Goal: Transaction & Acquisition: Purchase product/service

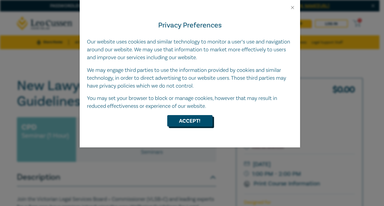
click at [197, 122] on button "Accept!" at bounding box center [189, 120] width 45 height 11
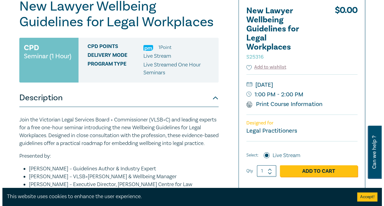
scroll to position [121, 0]
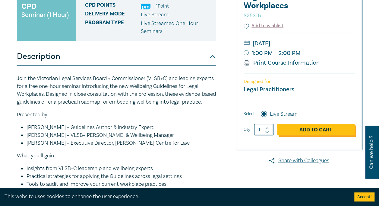
click at [300, 128] on link "Add to Cart" at bounding box center [316, 129] width 78 height 11
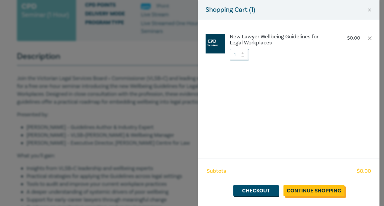
click at [308, 188] on link "Continue Shopping" at bounding box center [313, 190] width 61 height 11
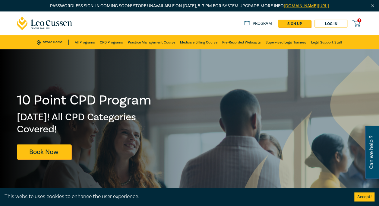
click at [359, 22] on icon at bounding box center [357, 24] width 8 height 8
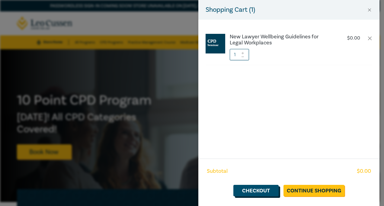
click at [255, 188] on link "Checkout" at bounding box center [255, 190] width 45 height 11
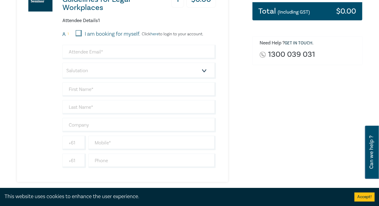
scroll to position [121, 0]
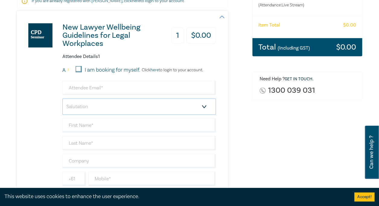
click at [101, 102] on select "Salutation Mr. Mrs. Ms. Miss Dr. Prof. Other" at bounding box center [139, 106] width 154 height 16
select select "Ms."
click at [62, 98] on select "Salutation Mr. Mrs. Ms. Miss Dr. Prof. Other" at bounding box center [139, 106] width 154 height 16
click at [80, 70] on input "I am booking for myself." at bounding box center [79, 69] width 6 height 6
checkbox input "true"
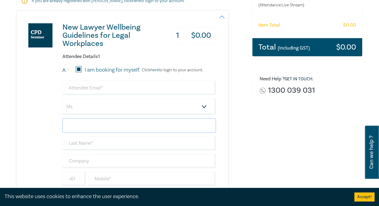
click at [85, 120] on input "text" at bounding box center [139, 125] width 154 height 14
type input "[PERSON_NAME]"
type input "[PERSON_NAME][EMAIL_ADDRESS][DOMAIN_NAME]"
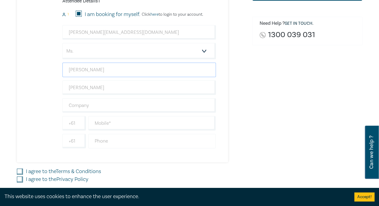
scroll to position [181, 0]
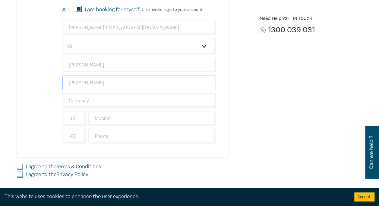
drag, startPoint x: 89, startPoint y: 79, endPoint x: 56, endPoint y: 77, distance: 32.4
click at [56, 77] on div "New Lawyer Wellbeing Guidelines for Legal Workplaces 1 $ 0.00 Attendee Details …" at bounding box center [116, 53] width 199 height 207
type input "Bellion"
type input "King & [PERSON_NAME]"
type input "Bellion"
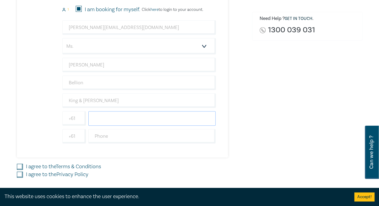
click at [98, 118] on input "text" at bounding box center [152, 118] width 128 height 14
click at [135, 121] on input "419695132" at bounding box center [152, 118] width 128 height 14
type input "419695132"
click at [218, 169] on div "New Lawyer Wellbeing Guidelines for Legal Workplaces 1 $ 0.00 Attendee Details …" at bounding box center [131, 76] width 228 height 252
click at [22, 164] on input "I agree to the Terms & Conditions" at bounding box center [20, 167] width 6 height 6
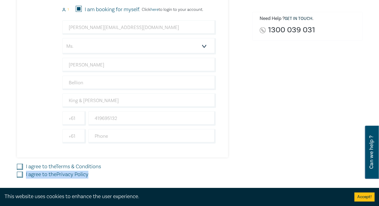
checkbox input "true"
click at [21, 171] on input "I agree to the Privacy Policy" at bounding box center [20, 174] width 6 height 6
checkbox input "true"
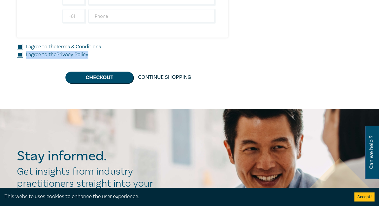
scroll to position [302, 0]
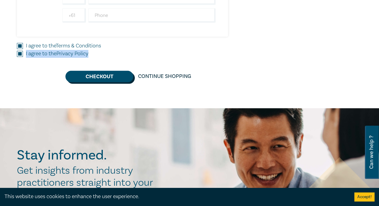
click at [90, 77] on button "Checkout" at bounding box center [100, 76] width 68 height 11
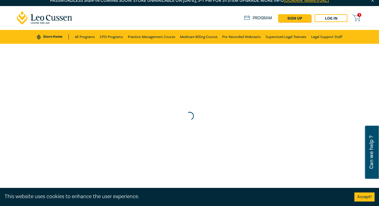
scroll to position [0, 0]
